Goal: Task Accomplishment & Management: Use online tool/utility

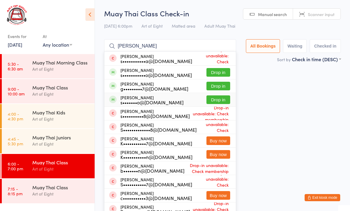
type input "[PERSON_NAME]"
click at [214, 94] on div "[PERSON_NAME] s•••••••o@[DOMAIN_NAME] Drop in" at bounding box center [169, 99] width 131 height 13
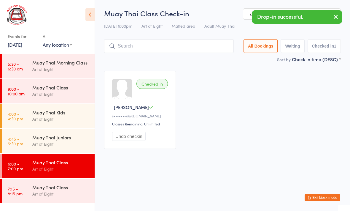
click at [163, 110] on div "[PERSON_NAME]" at bounding box center [141, 107] width 58 height 6
click at [158, 110] on div "[PERSON_NAME]" at bounding box center [141, 107] width 58 height 6
click at [203, 46] on input "search" at bounding box center [169, 46] width 130 height 14
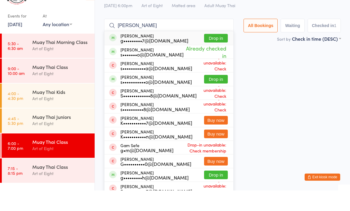
type input "[PERSON_NAME]"
click at [193, 63] on span "Already checked in" at bounding box center [206, 72] width 44 height 18
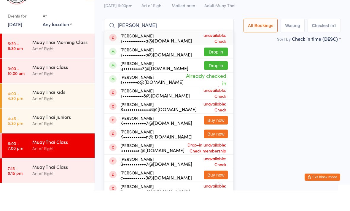
type input "[PERSON_NAME]"
click at [214, 82] on button "Drop in" at bounding box center [216, 86] width 24 height 9
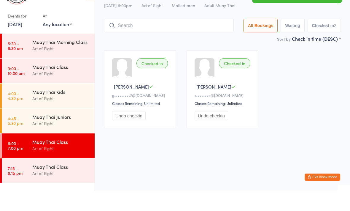
click at [220, 131] on button "Undo checkin" at bounding box center [212, 135] width 34 height 9
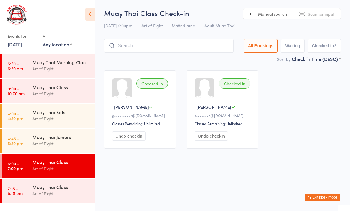
click at [212, 139] on button "Undo checkin" at bounding box center [212, 135] width 34 height 9
click at [201, 47] on input "search" at bounding box center [169, 46] width 130 height 14
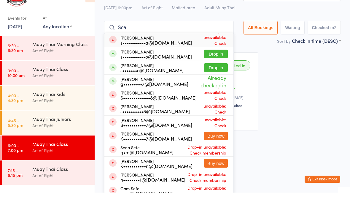
click at [290, 118] on div "Checked in [PERSON_NAME] g•••••••••7@[DOMAIN_NAME] Classes Remaining: Unlimited…" at bounding box center [222, 109] width 247 height 89
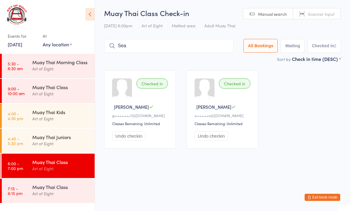
click at [172, 48] on input "Sea" at bounding box center [169, 46] width 130 height 14
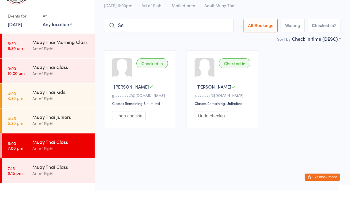
type input "S"
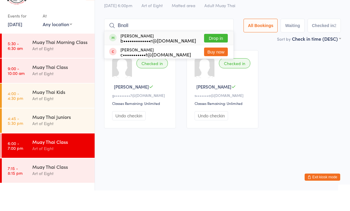
type input "Bnoll"
click at [214, 54] on button "Drop in" at bounding box center [216, 58] width 24 height 9
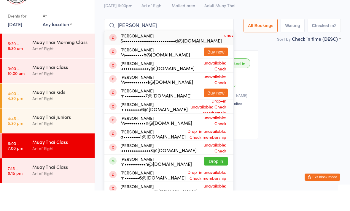
type input "[PERSON_NAME]"
click at [148, 54] on div "[PERSON_NAME] S•••••••••••••••••••••••••d@[DOMAIN_NAME]" at bounding box center [170, 58] width 101 height 9
type input "[PERSON_NAME]"
click at [171, 54] on div "[PERSON_NAME] S•••••••••••••••••••••••••d@[DOMAIN_NAME]" at bounding box center [170, 58] width 101 height 9
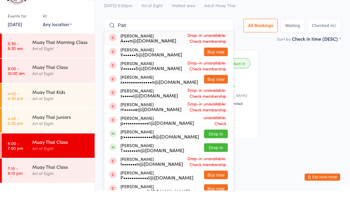
type input "Patr"
click at [212, 150] on button "Drop in" at bounding box center [216, 154] width 24 height 9
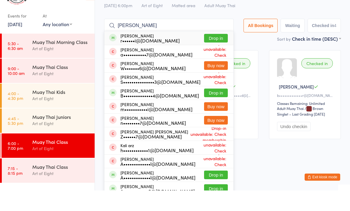
type input "[PERSON_NAME]"
click at [211, 54] on button "Drop in" at bounding box center [216, 58] width 24 height 9
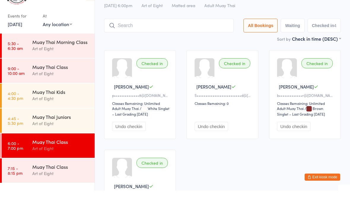
click at [211, 56] on div "Sort by Check in time (DESC) First name (ASC) First name (DESC) Last name (ASC)…" at bounding box center [222, 59] width 237 height 7
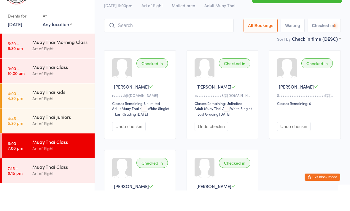
scroll to position [20, 0]
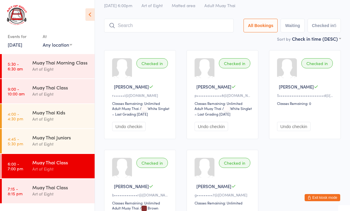
click at [164, 23] on input "search" at bounding box center [169, 26] width 130 height 14
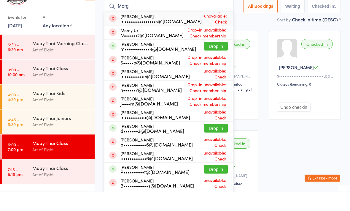
type input "Morg"
click at [213, 61] on button "Drop in" at bounding box center [216, 65] width 24 height 9
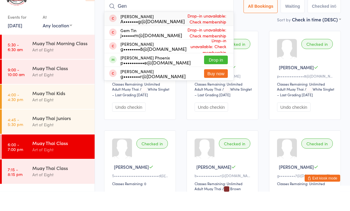
type input "Gen"
click at [214, 75] on button "Drop in" at bounding box center [216, 79] width 24 height 9
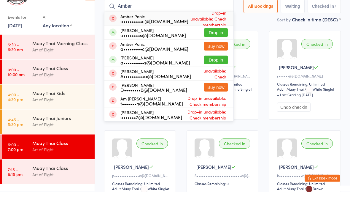
type input "Amber"
click at [209, 75] on button "Drop in" at bounding box center [216, 79] width 24 height 9
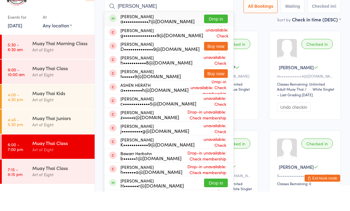
type input "[PERSON_NAME]"
click at [217, 34] on button "Drop in" at bounding box center [216, 38] width 24 height 9
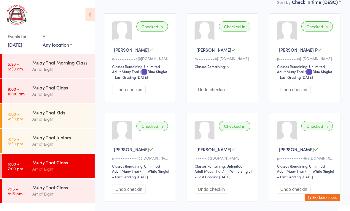
scroll to position [0, 0]
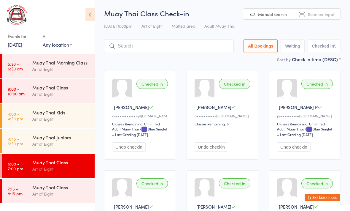
click at [147, 40] on input "search" at bounding box center [169, 46] width 130 height 14
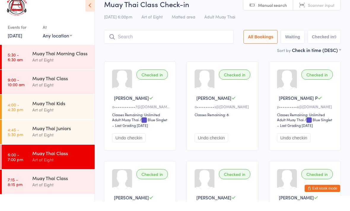
scroll to position [11, 0]
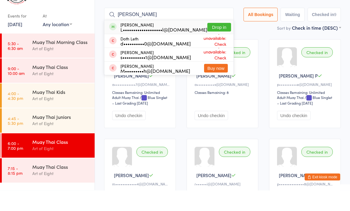
type input "[PERSON_NAME]"
click at [210, 44] on button "Drop in" at bounding box center [219, 48] width 24 height 9
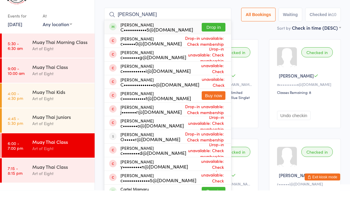
type input "[PERSON_NAME]"
click at [208, 44] on button "Drop in" at bounding box center [214, 48] width 24 height 9
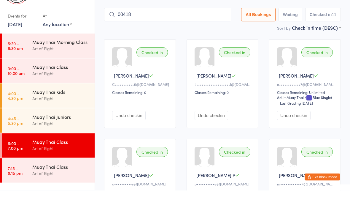
type input "00418"
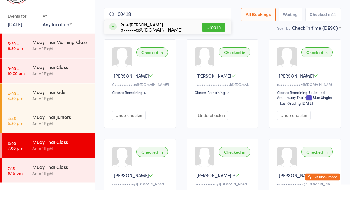
click at [209, 44] on button "Drop in" at bounding box center [214, 48] width 24 height 9
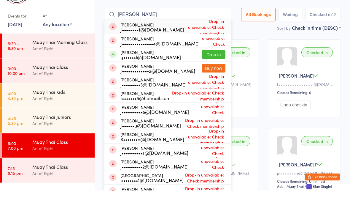
type input "[PERSON_NAME]"
click at [206, 71] on button "Drop in" at bounding box center [214, 75] width 24 height 9
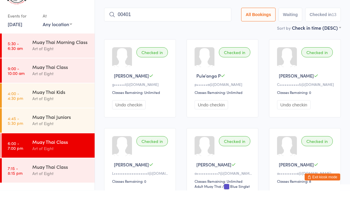
type input "00401"
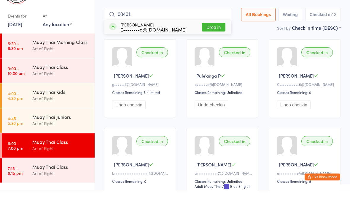
click at [207, 44] on button "Drop in" at bounding box center [214, 48] width 24 height 9
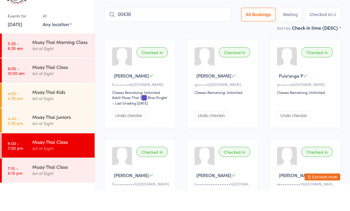
type input "00438"
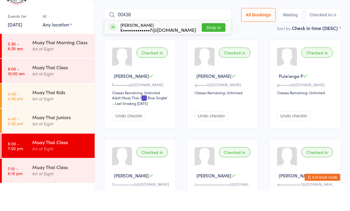
click at [214, 44] on button "Drop in" at bounding box center [214, 48] width 24 height 9
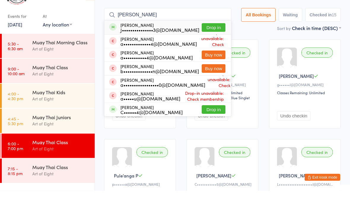
type input "[PERSON_NAME]"
click at [207, 44] on button "Drop in" at bounding box center [214, 48] width 24 height 9
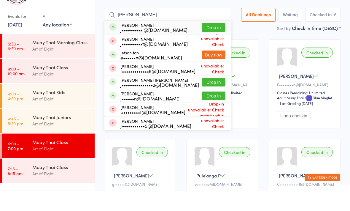
type input "[PERSON_NAME]"
click at [214, 44] on button "Drop in" at bounding box center [214, 48] width 24 height 9
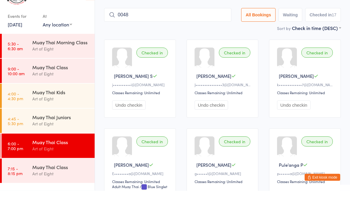
type input "0048"
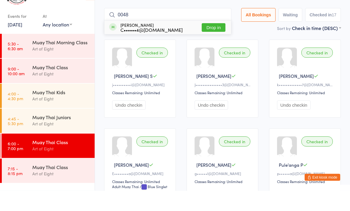
click at [208, 44] on button "Drop in" at bounding box center [214, 48] width 24 height 9
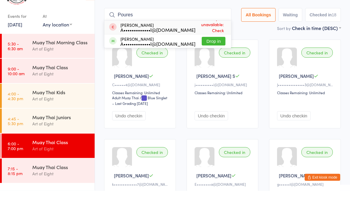
type input "Poures"
click at [209, 57] on button "Drop in" at bounding box center [214, 61] width 24 height 9
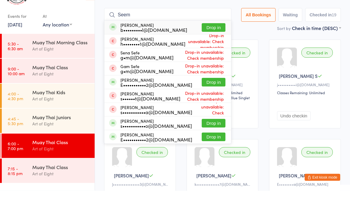
type input "Seem"
click at [211, 44] on button "Drop in" at bounding box center [214, 48] width 24 height 9
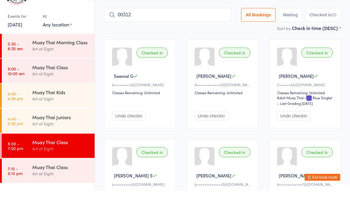
type input "00312"
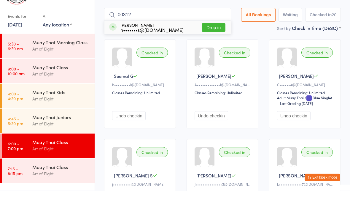
click at [210, 44] on button "Drop in" at bounding box center [214, 48] width 24 height 9
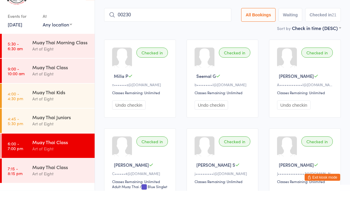
type input "00230"
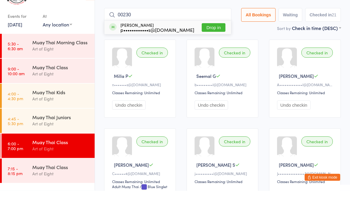
click at [202, 44] on button "Drop in" at bounding box center [214, 48] width 24 height 9
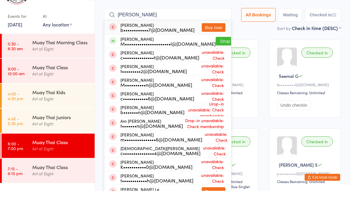
type input "[PERSON_NAME]"
click at [218, 57] on button "Drop in" at bounding box center [228, 61] width 24 height 9
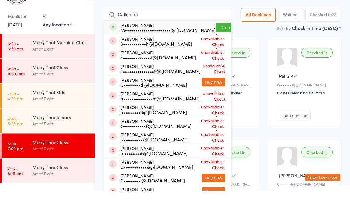
type input "Callum m"
click at [219, 44] on button "Drop in" at bounding box center [228, 48] width 24 height 9
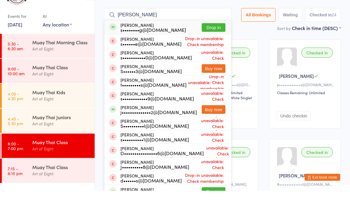
type input "[PERSON_NAME]"
click at [212, 44] on button "Drop in" at bounding box center [214, 48] width 24 height 9
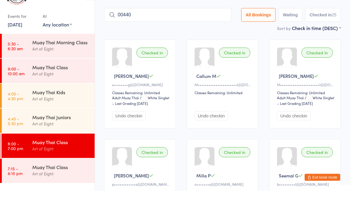
type input "00440"
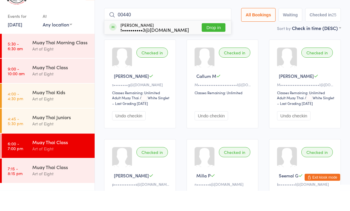
click at [219, 41] on div "[PERSON_NAME] t••••••••••3@[DOMAIN_NAME] Drop in" at bounding box center [167, 48] width 127 height 14
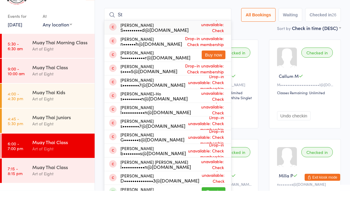
type input "S"
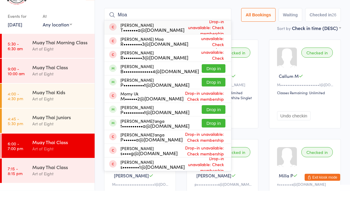
type input "Moa"
click at [209, 139] on button "Drop in" at bounding box center [214, 143] width 24 height 9
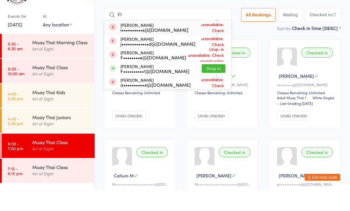
type input "Fl"
click at [206, 85] on button "Drop in" at bounding box center [214, 89] width 24 height 9
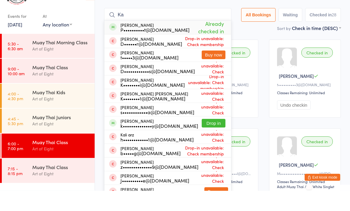
type input "K"
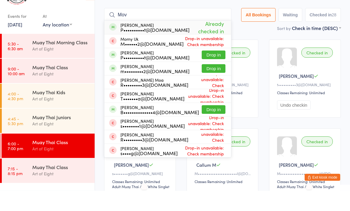
type input "Mov"
click at [207, 85] on button "Drop in" at bounding box center [214, 89] width 24 height 9
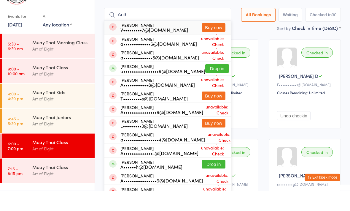
type input "Anth"
click at [210, 85] on button "Drop in" at bounding box center [217, 89] width 24 height 9
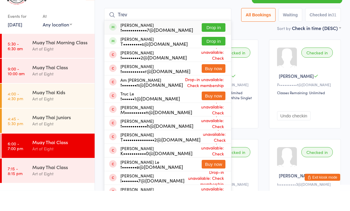
type input "Trev"
click at [209, 44] on button "Drop in" at bounding box center [214, 48] width 24 height 9
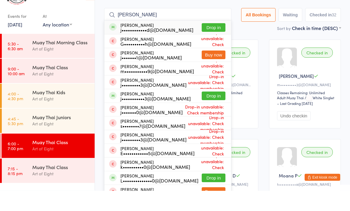
type input "[PERSON_NAME]"
click at [210, 44] on button "Drop in" at bounding box center [214, 48] width 24 height 9
